Goal: Book appointment/travel/reservation

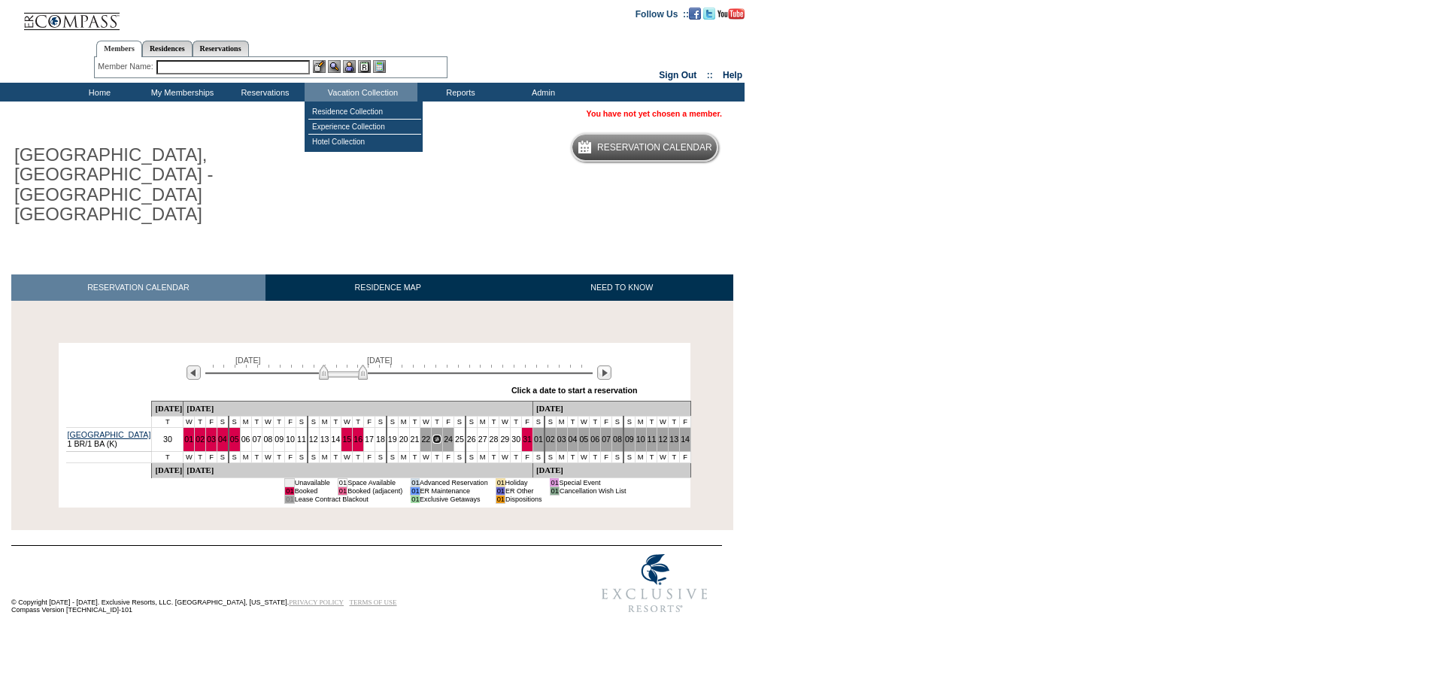
click at [353, 365] on img at bounding box center [343, 372] width 49 height 15
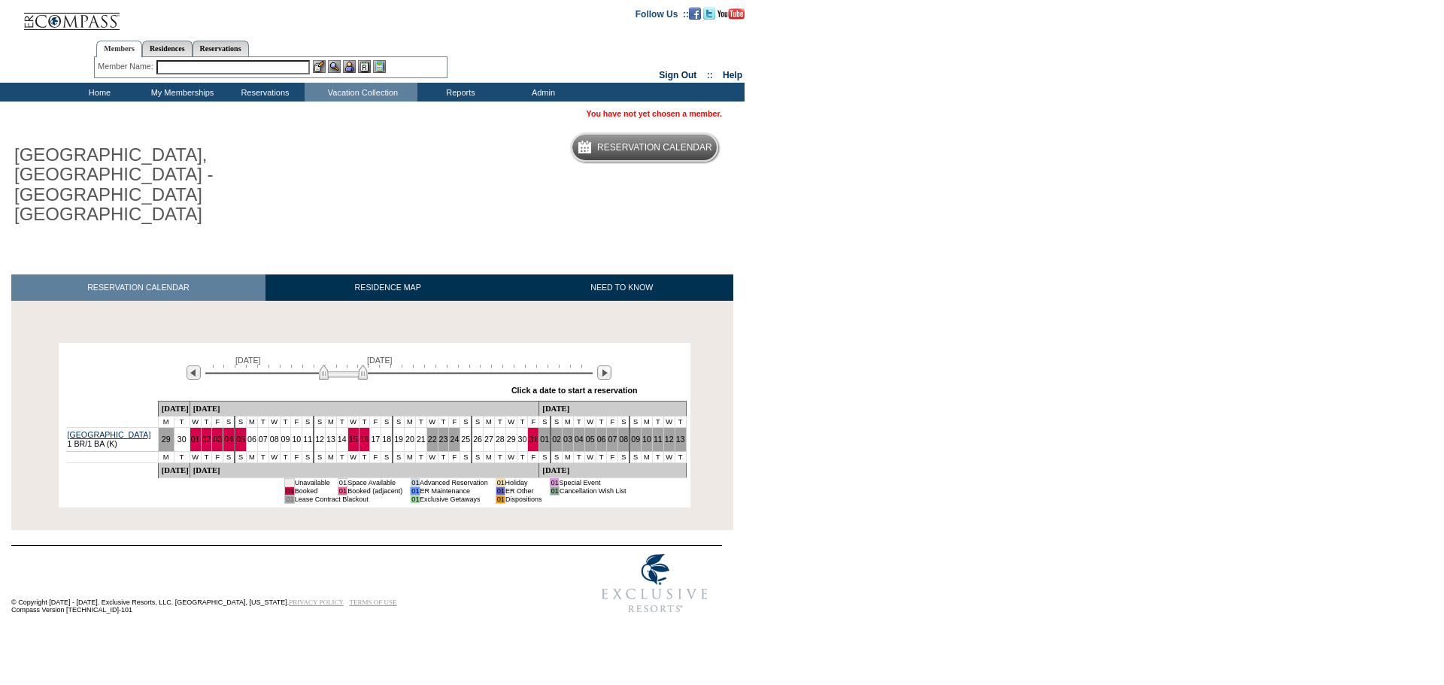
click at [344, 365] on img at bounding box center [343, 372] width 49 height 15
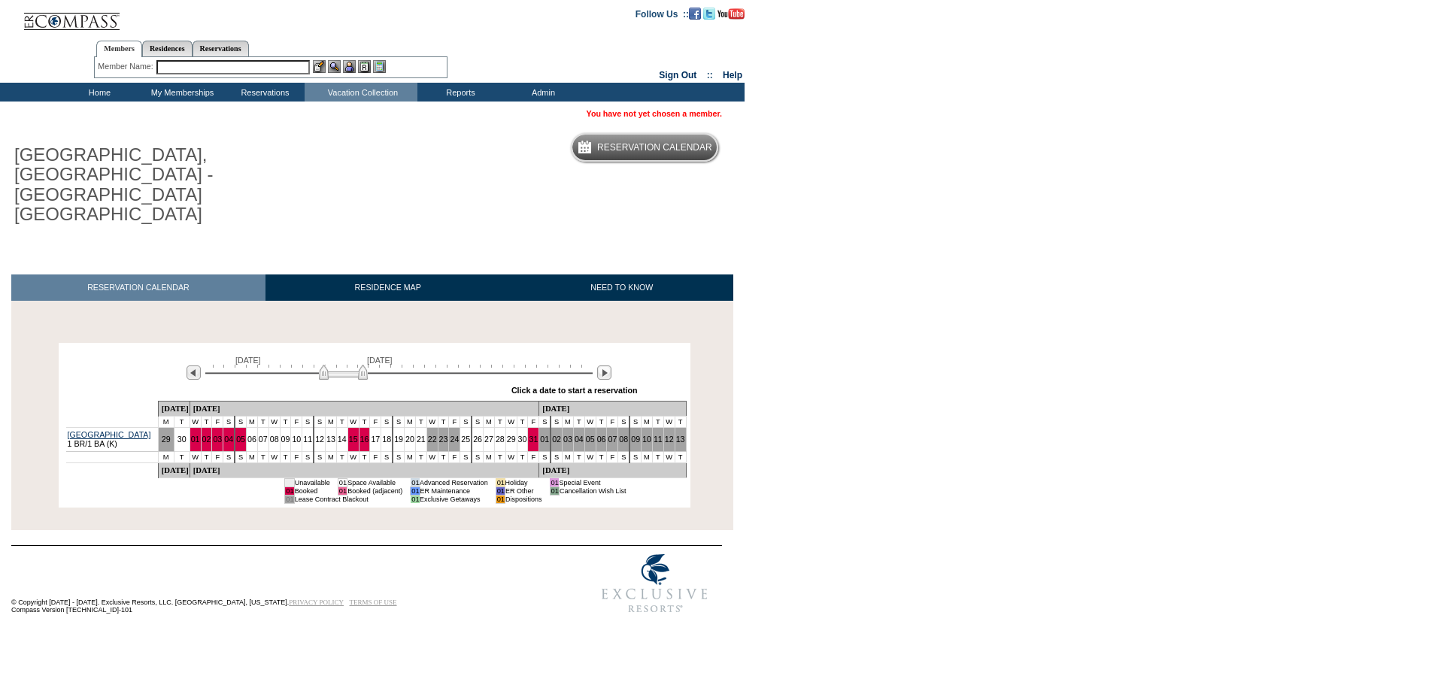
click at [344, 365] on img at bounding box center [343, 372] width 49 height 15
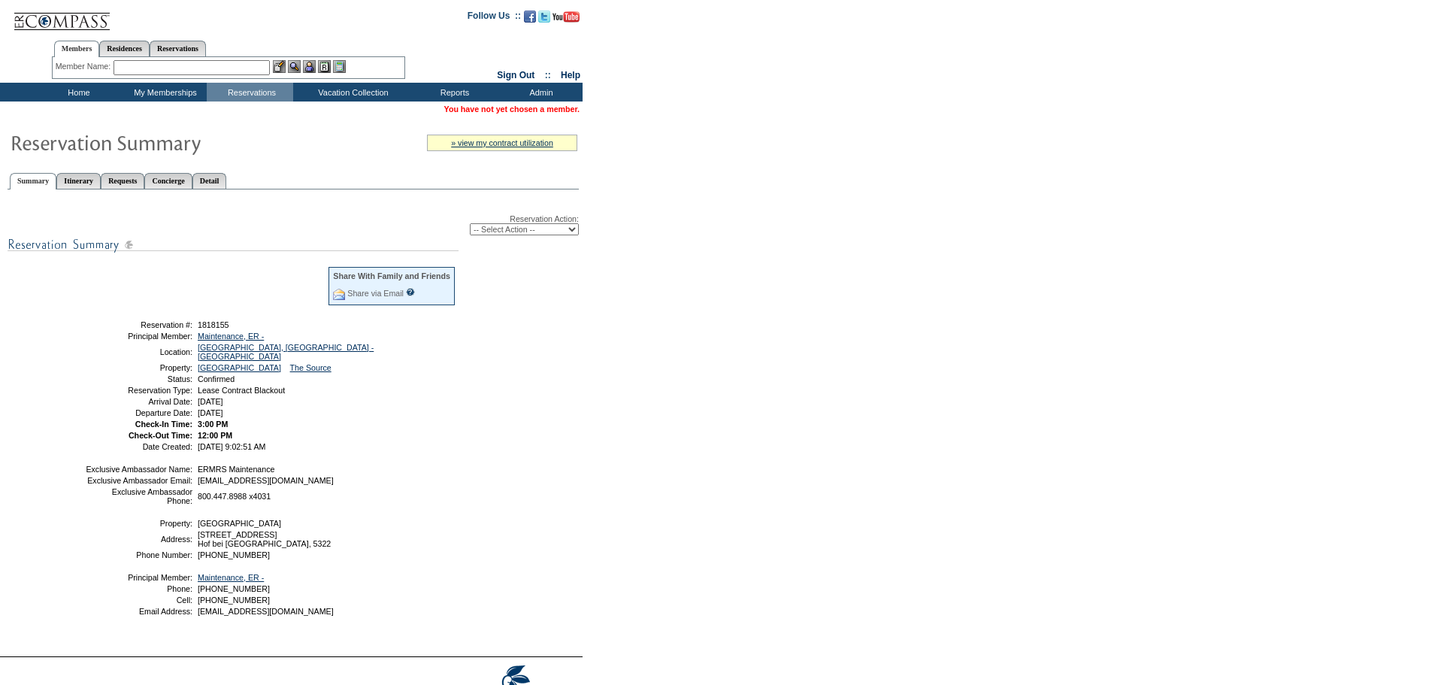
click at [569, 230] on select "-- Select Action -- Modify Reservation Dates Modify Reservation Cost Modify Occ…" at bounding box center [524, 229] width 109 height 12
select select "ChangeDates"
click at [470, 226] on select "-- Select Action -- Modify Reservation Dates Modify Reservation Cost Modify Occ…" at bounding box center [524, 229] width 109 height 12
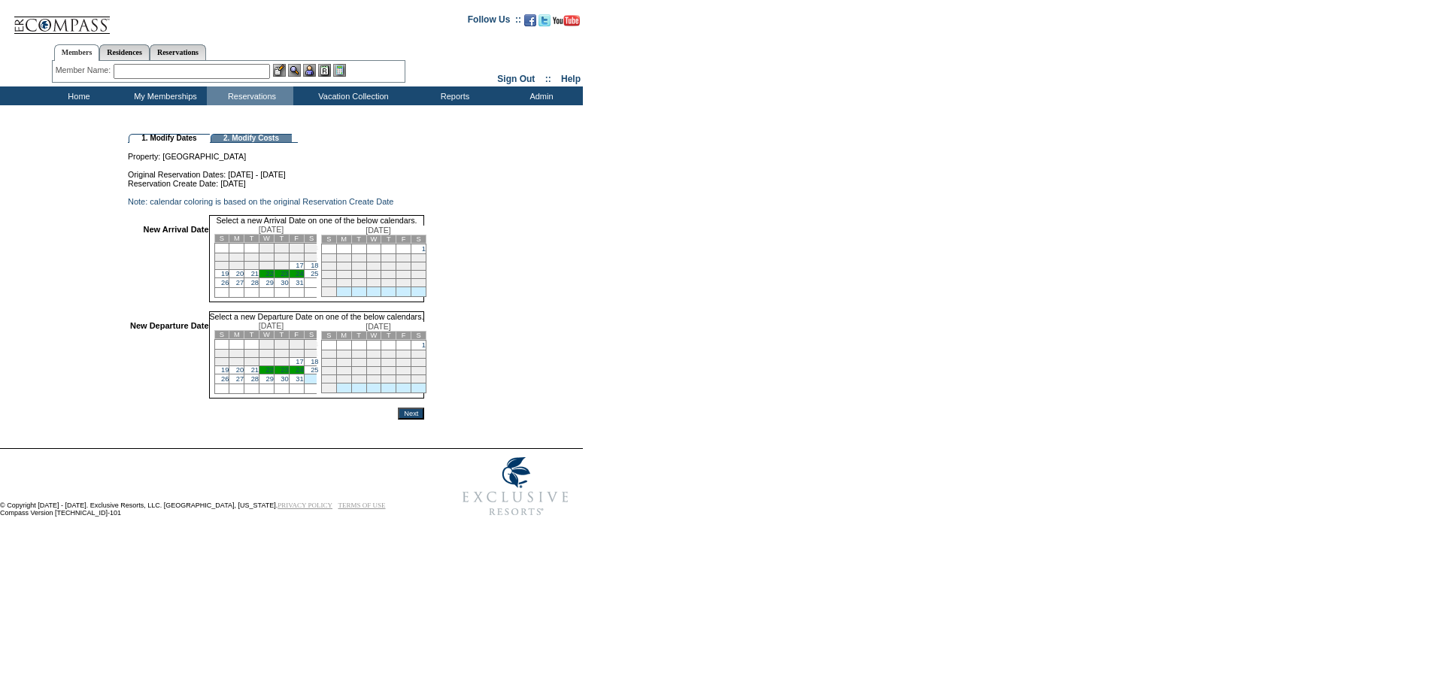
click at [229, 277] on link "19" at bounding box center [225, 274] width 8 height 8
